Goal: Navigation & Orientation: Go to known website

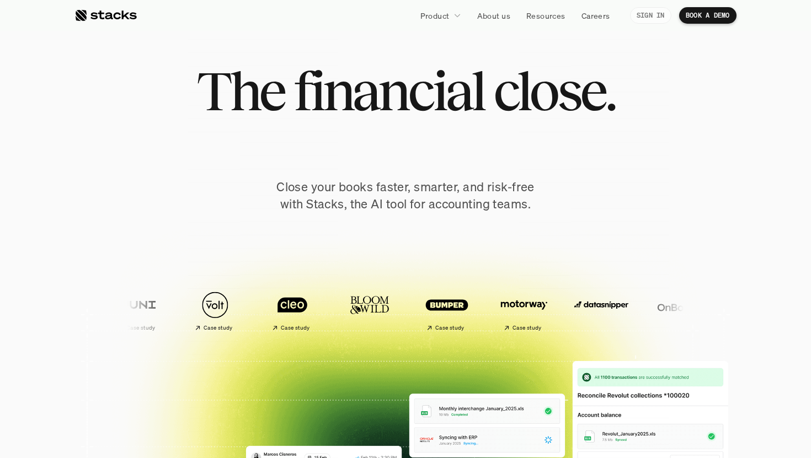
click at [650, 17] on p "SIGN IN" at bounding box center [651, 16] width 28 height 8
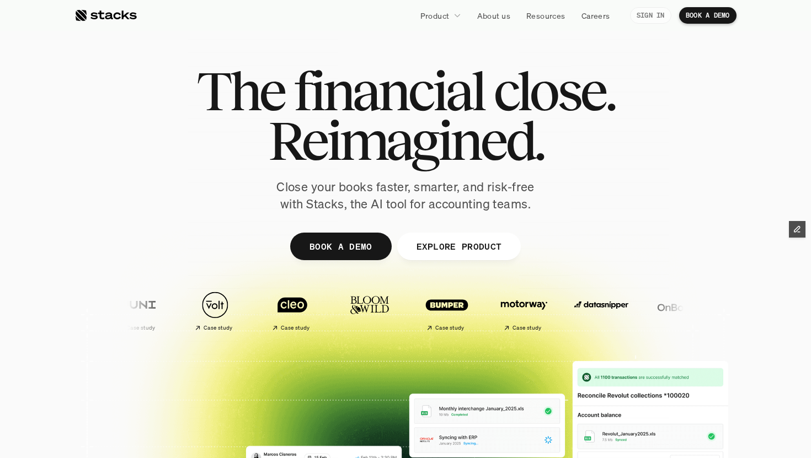
click at [648, 15] on p "SIGN IN" at bounding box center [651, 16] width 28 height 8
